Goal: Transaction & Acquisition: Purchase product/service

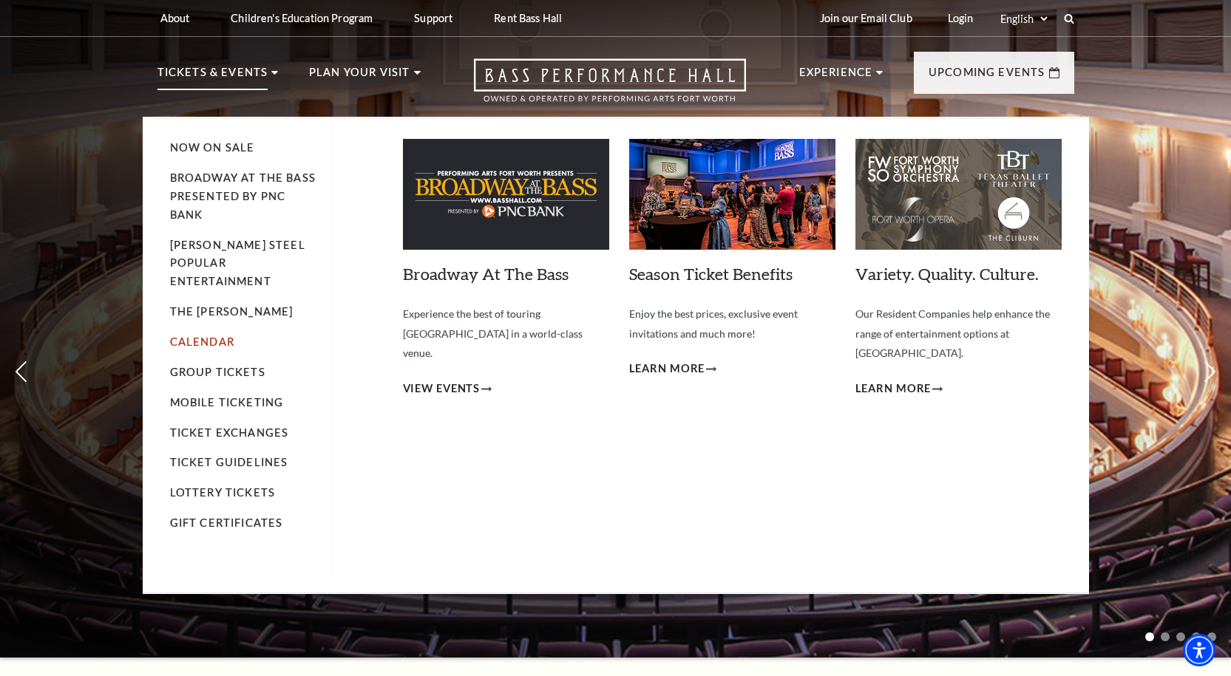
click at [200, 336] on link "Calendar" at bounding box center [202, 342] width 64 height 13
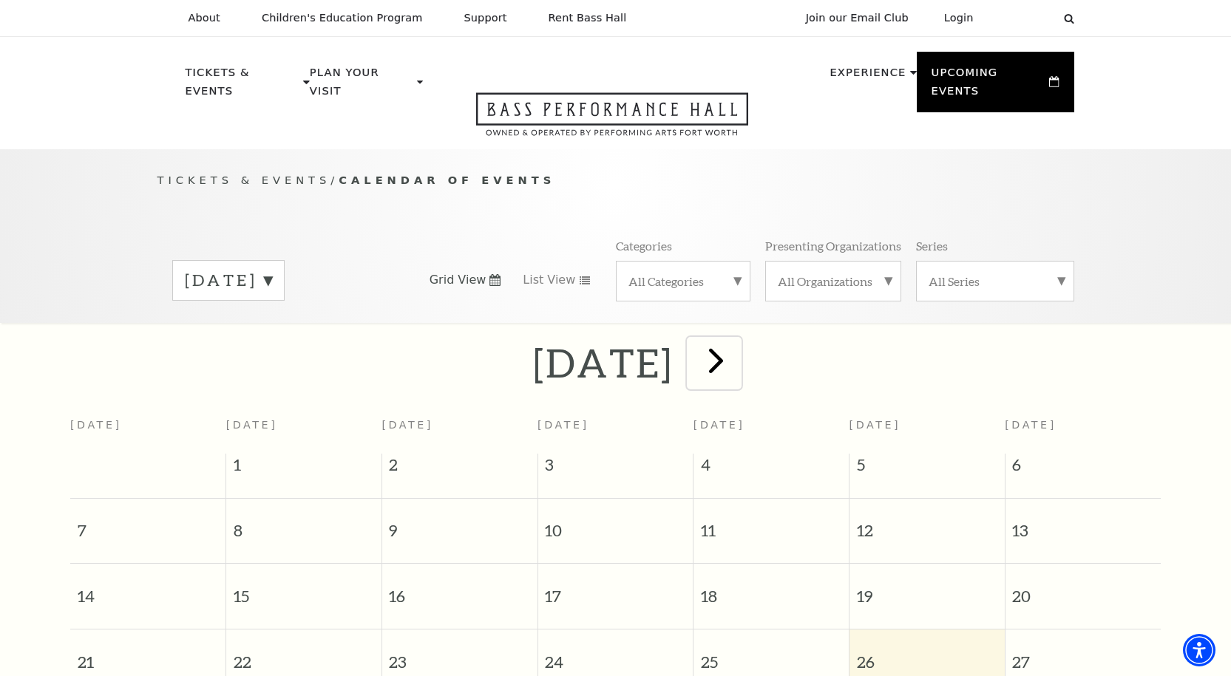
click at [737, 353] on span "next" at bounding box center [716, 360] width 42 height 42
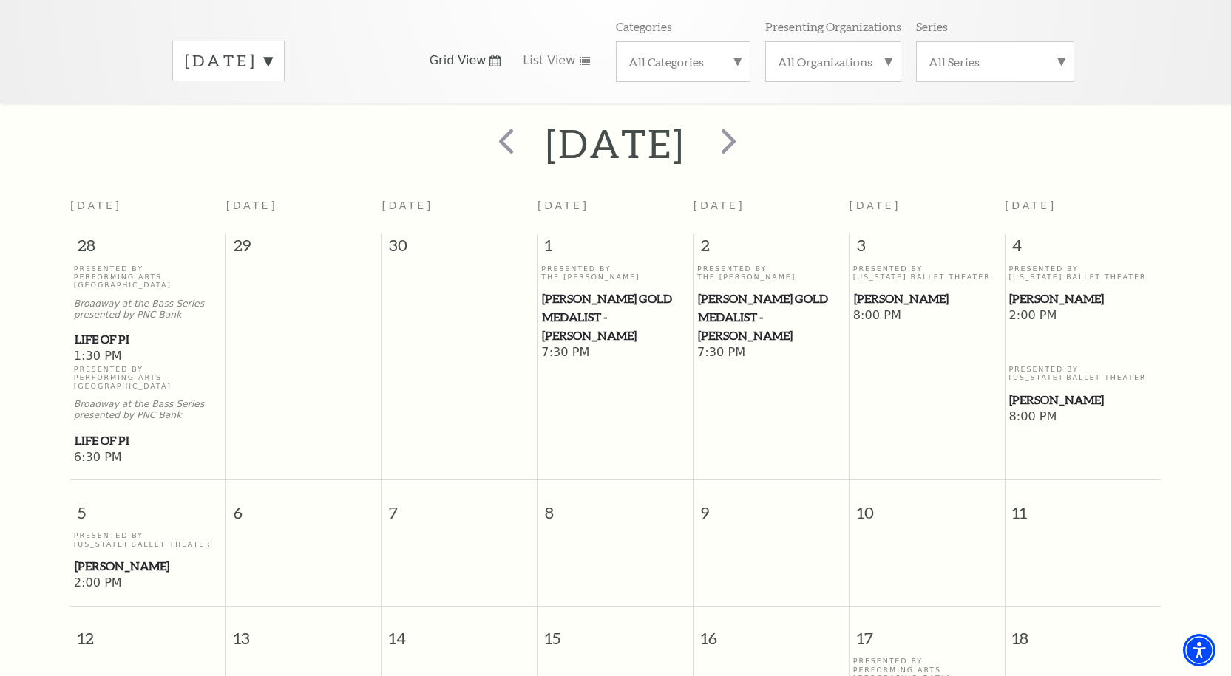
scroll to position [205, 0]
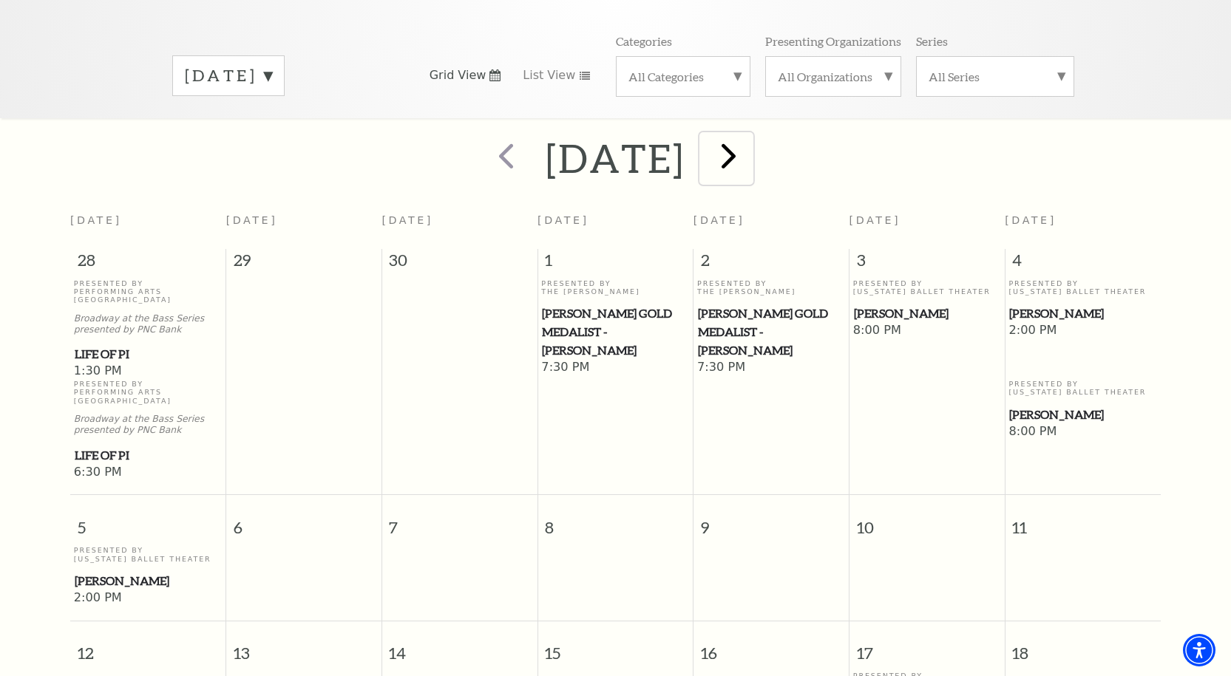
click at [750, 148] on span "next" at bounding box center [728, 156] width 42 height 42
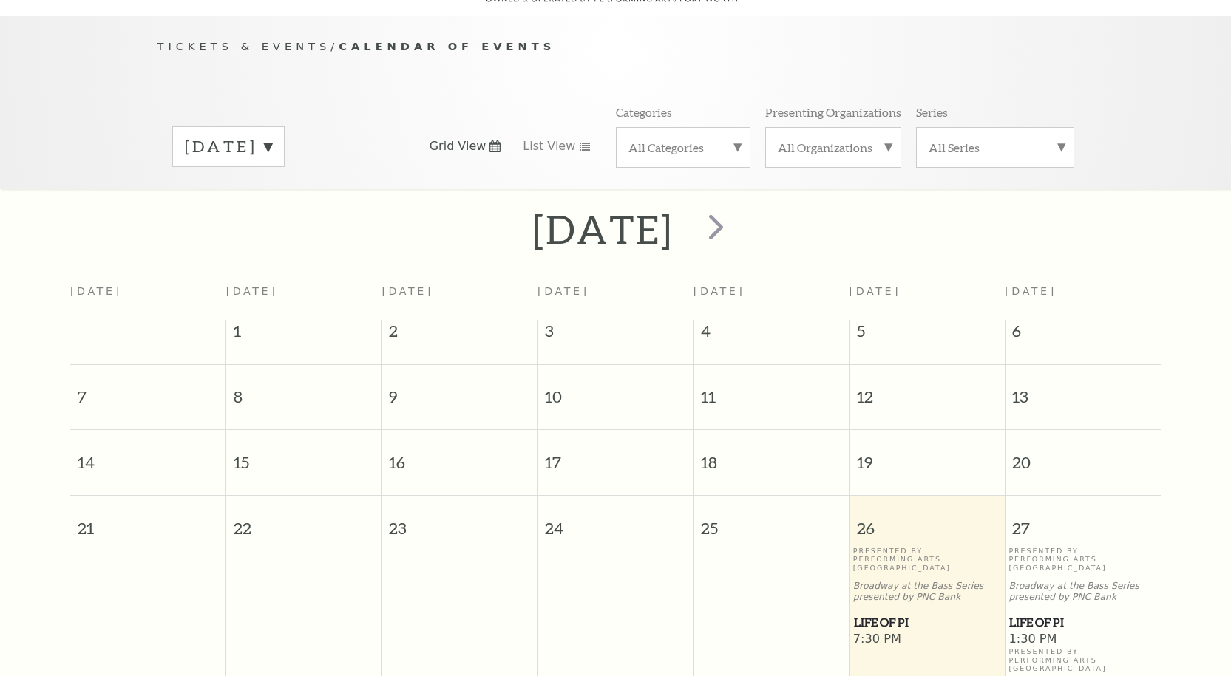
scroll to position [131, 0]
click at [737, 214] on span "next" at bounding box center [716, 229] width 42 height 42
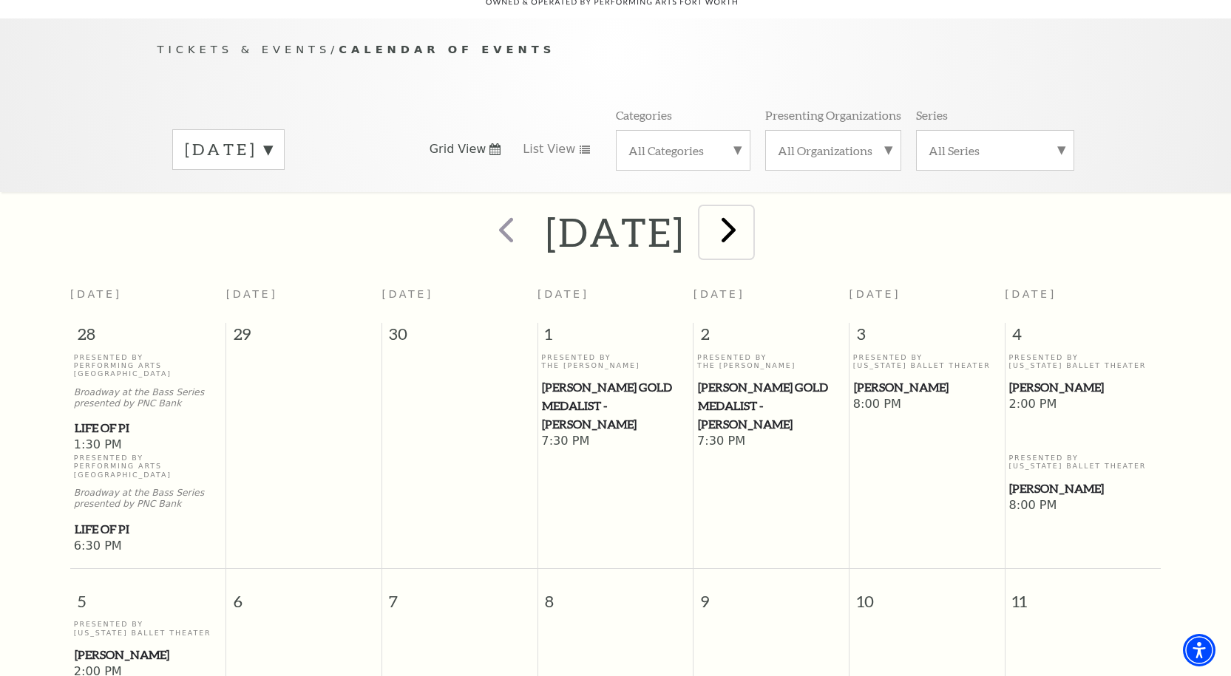
click at [750, 214] on span "next" at bounding box center [728, 229] width 42 height 42
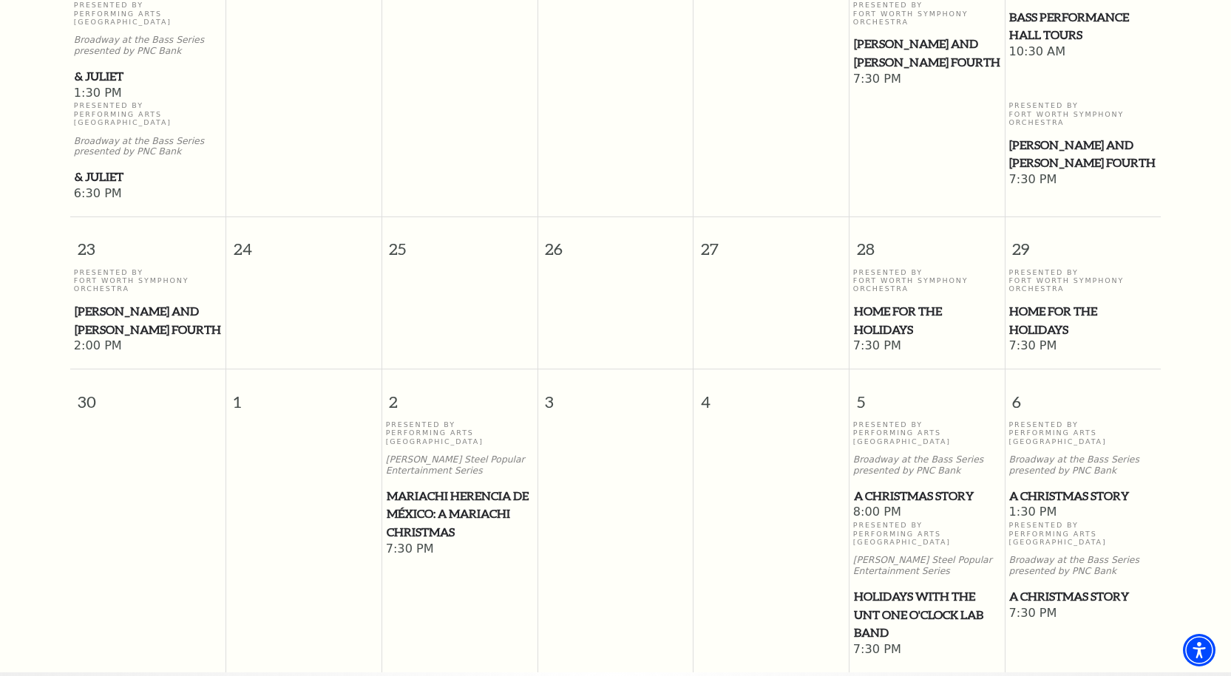
scroll to position [1314, 0]
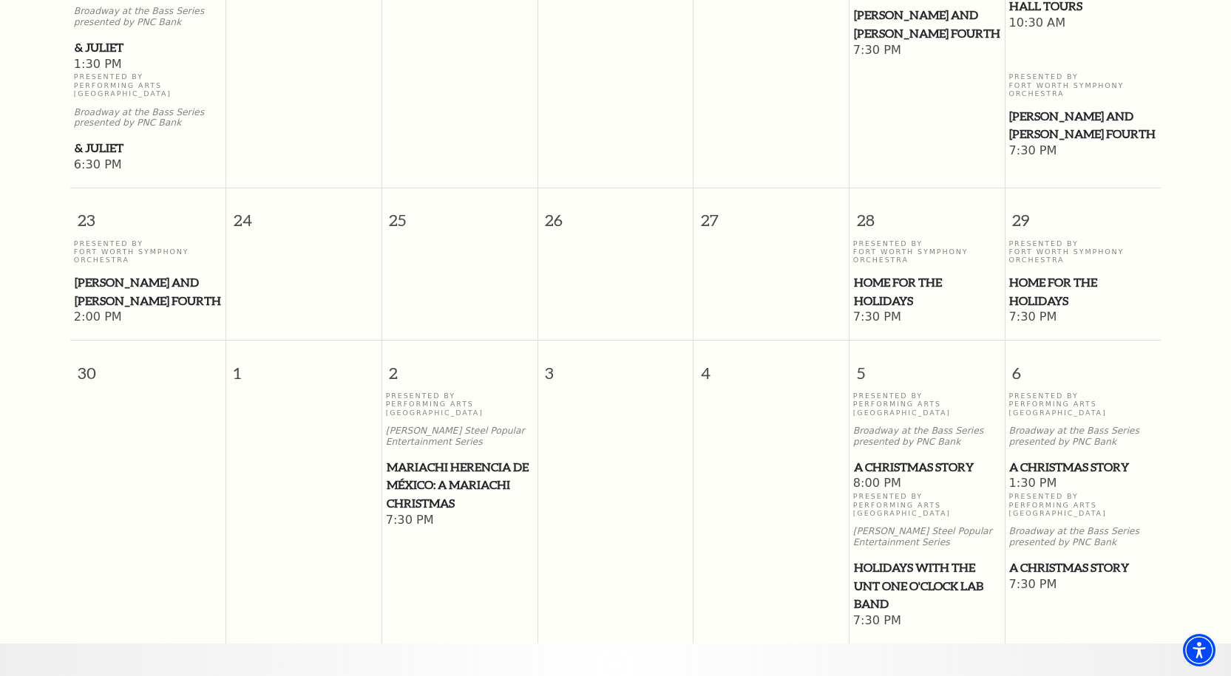
click at [1085, 559] on span "A Christmas Story" at bounding box center [1082, 568] width 147 height 18
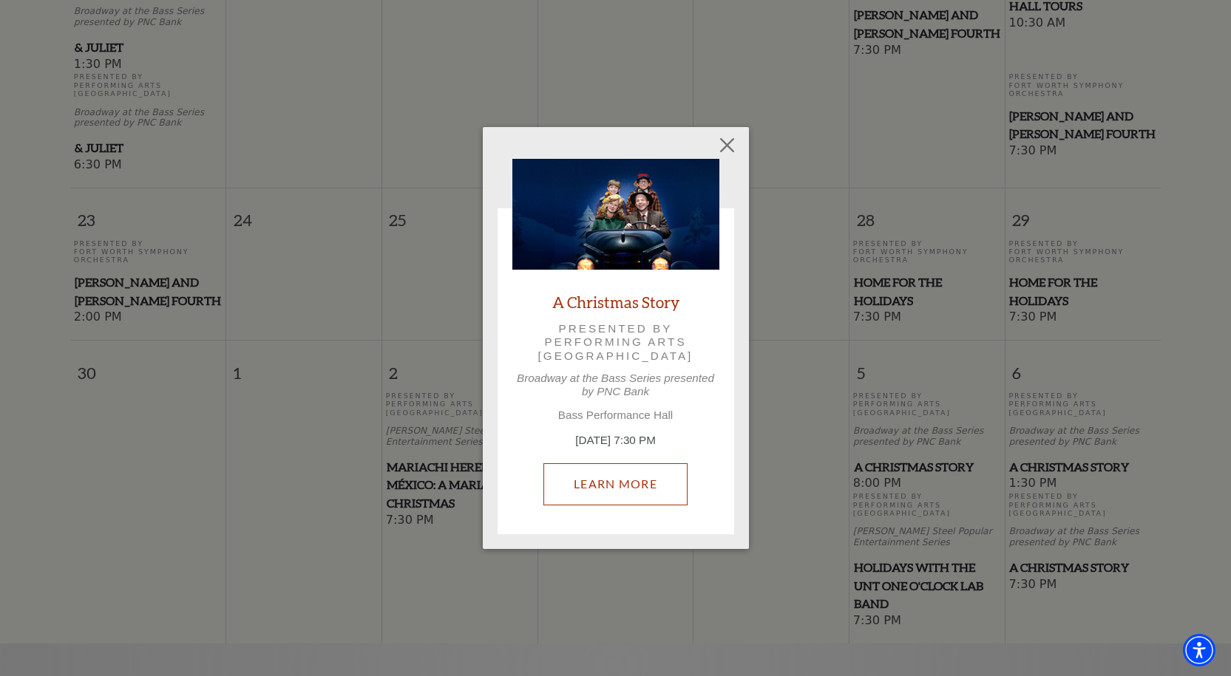
click at [611, 486] on link "Learn More" at bounding box center [615, 483] width 144 height 41
click at [718, 152] on button "Close" at bounding box center [727, 146] width 28 height 28
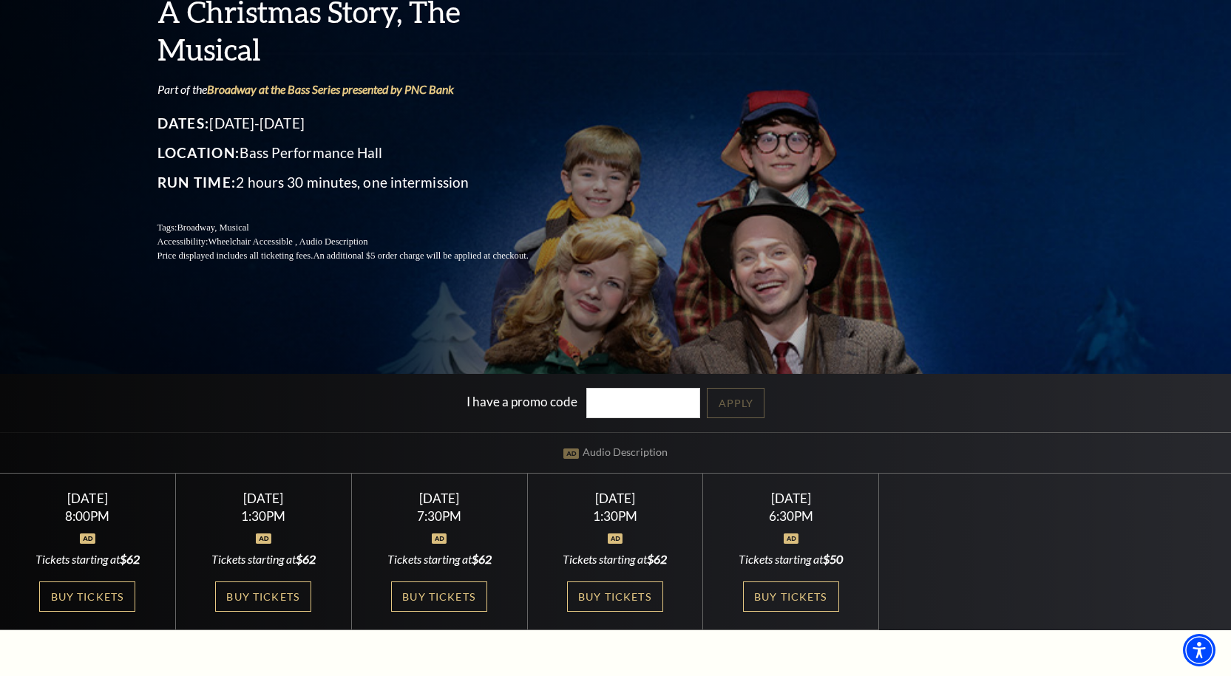
scroll to position [222, 0]
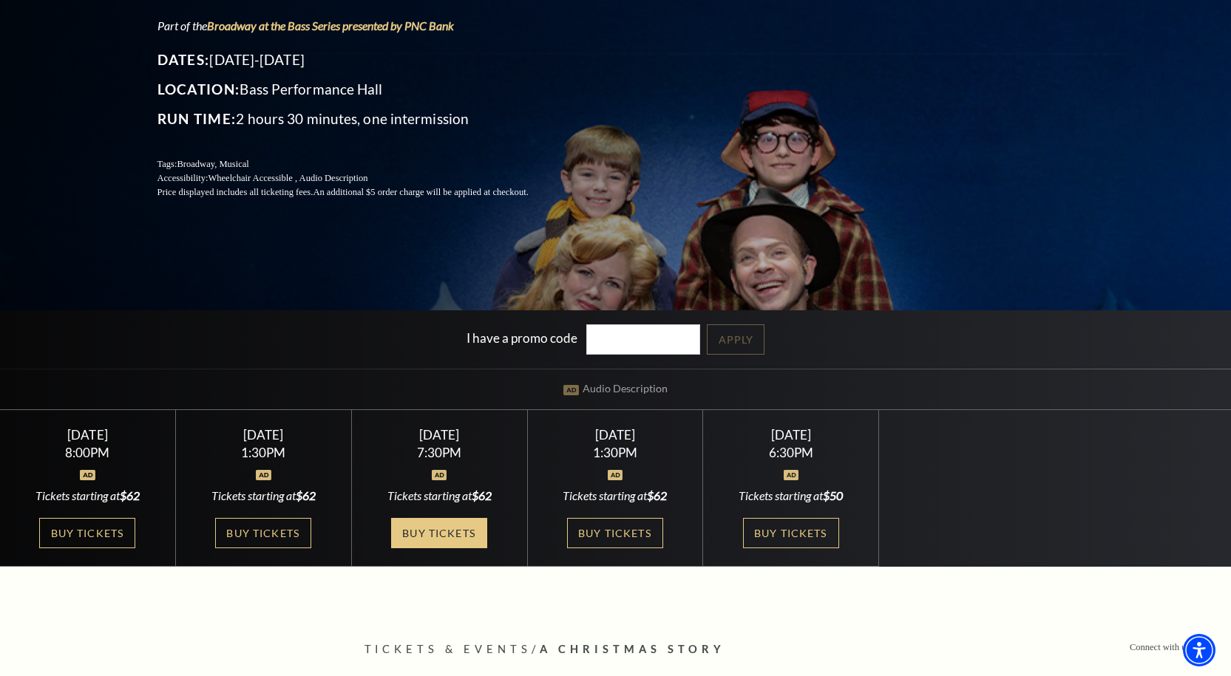
click at [452, 535] on link "Buy Tickets" at bounding box center [439, 533] width 96 height 30
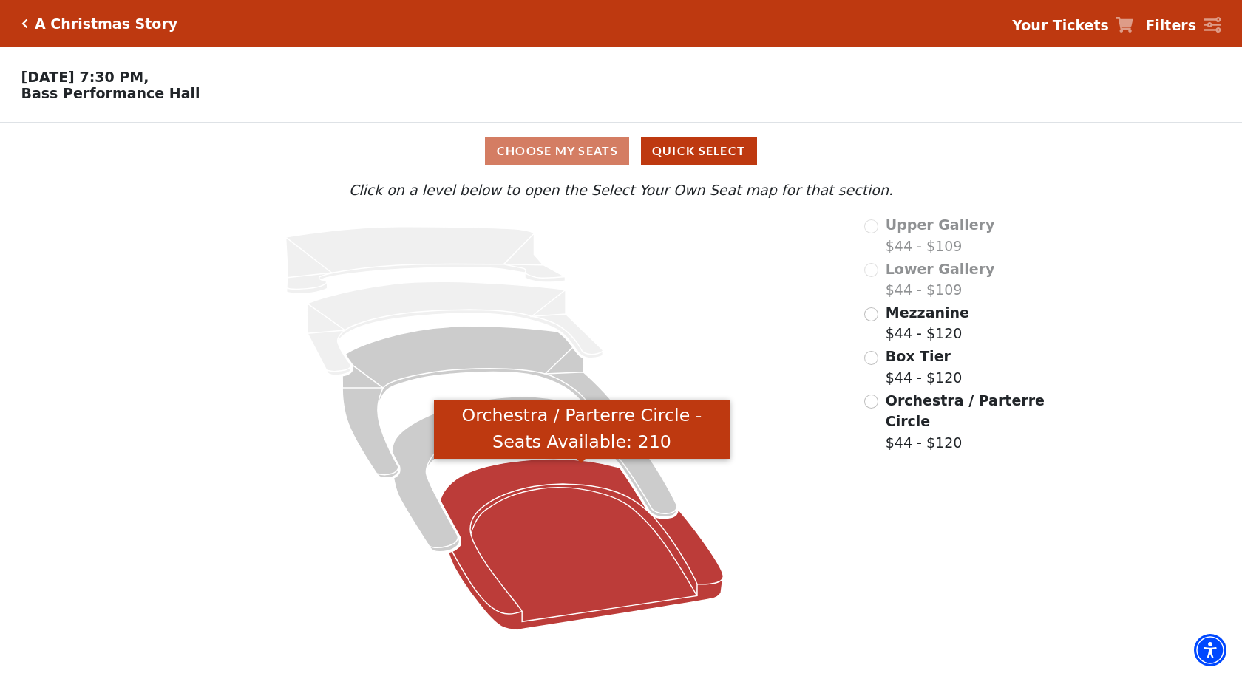
click at [520, 509] on icon "Orchestra / Parterre Circle - Seats Available: 210" at bounding box center [581, 544] width 283 height 171
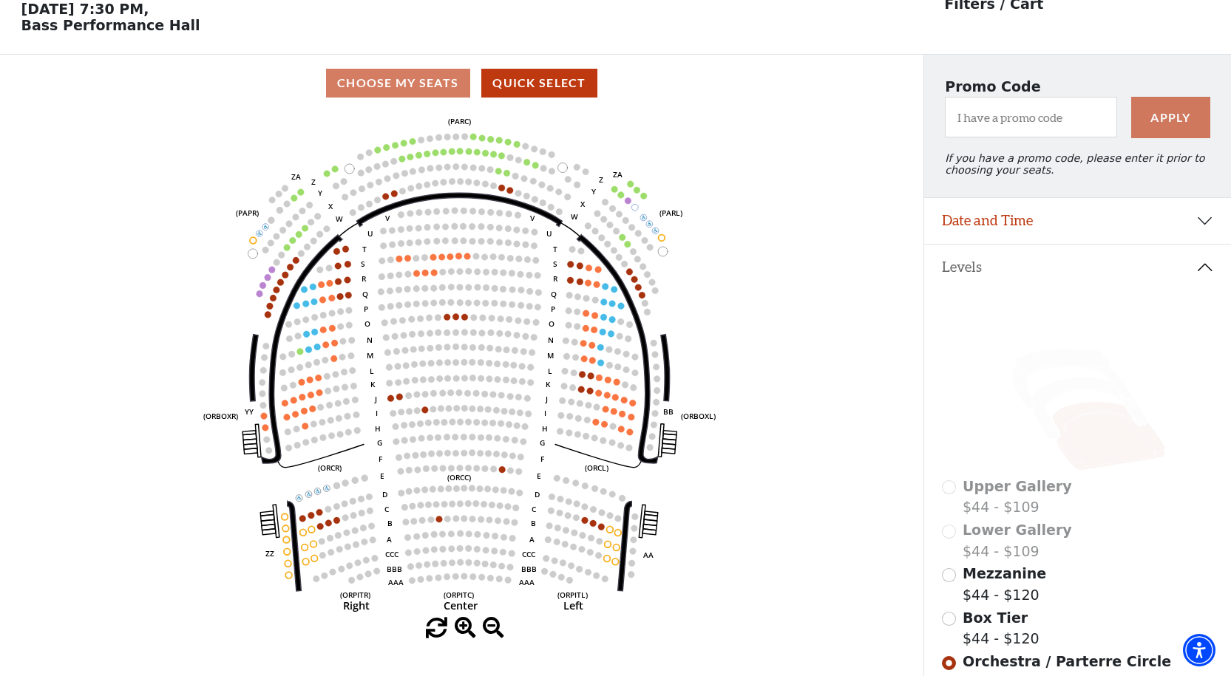
scroll to position [69, 0]
